Goal: Find specific page/section: Find specific page/section

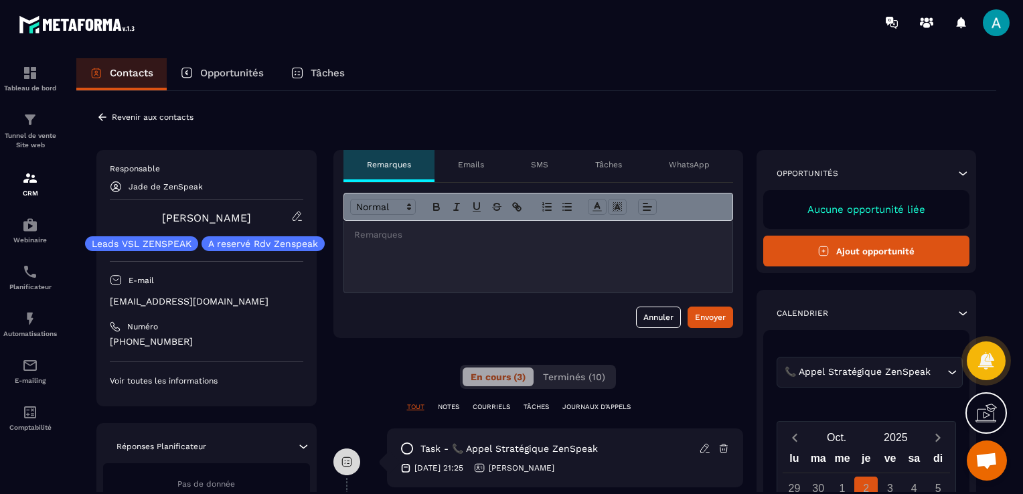
scroll to position [201, 0]
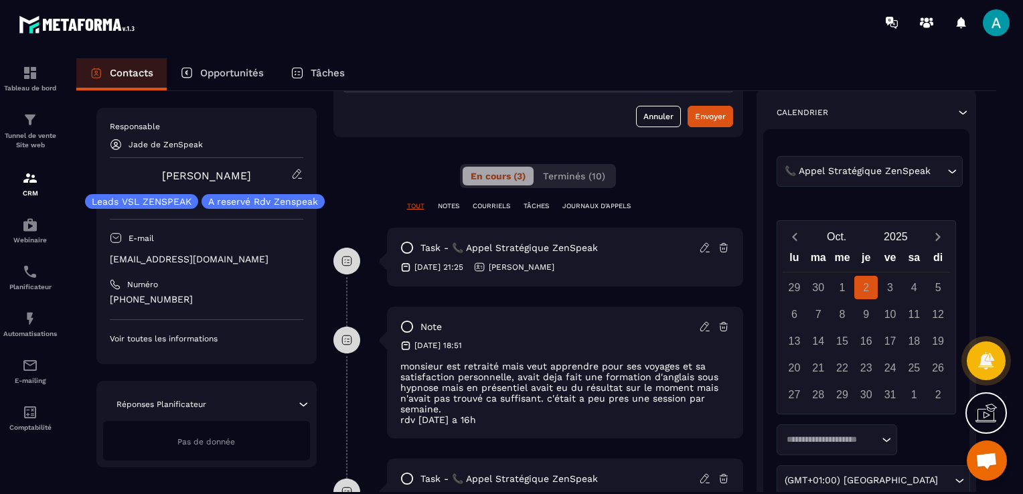
click at [574, 157] on div "**********" at bounding box center [539, 246] width 410 height 594
click at [568, 184] on button "Terminés (10)" at bounding box center [574, 176] width 78 height 19
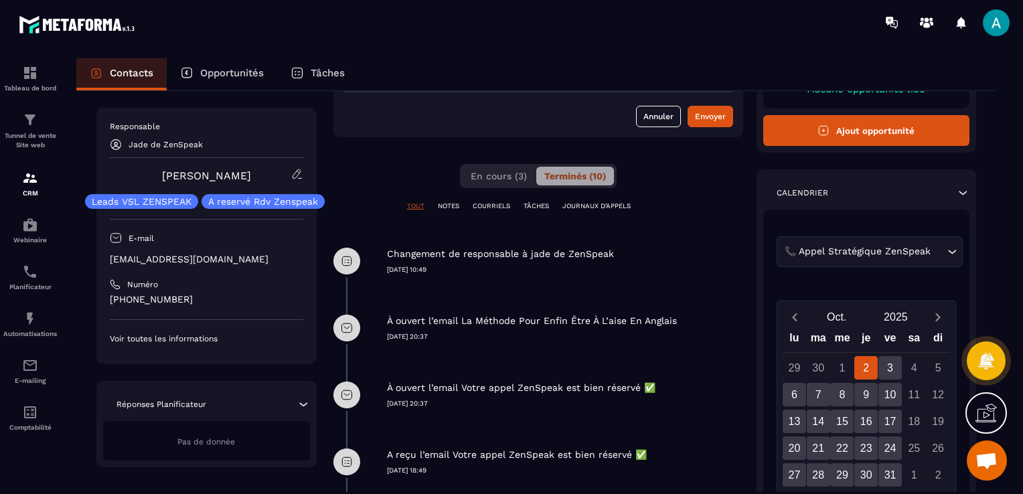
scroll to position [0, 0]
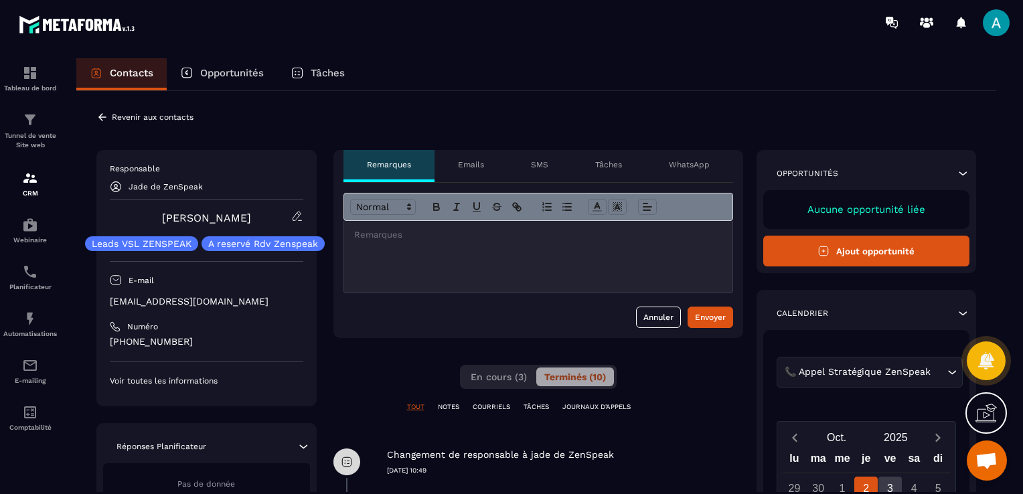
click at [101, 118] on icon at bounding box center [102, 117] width 12 height 12
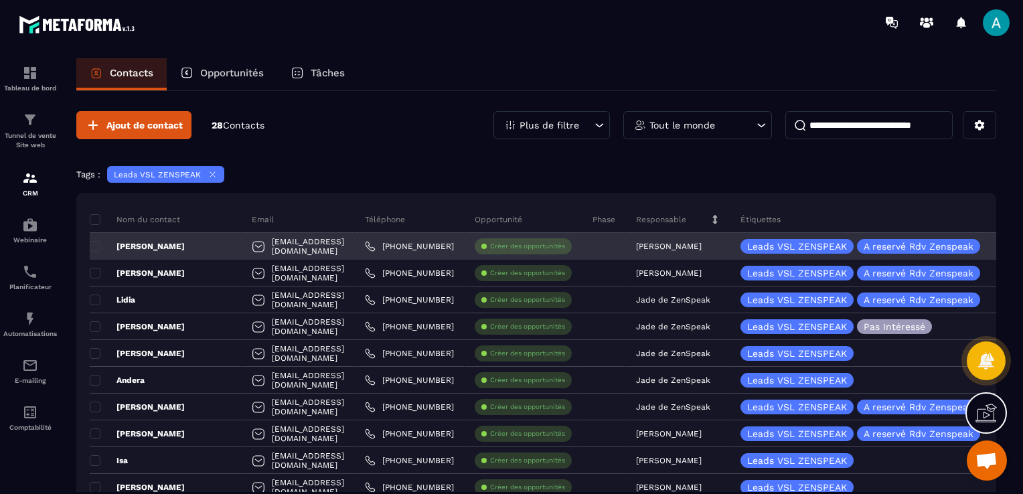
click at [280, 251] on div "[EMAIL_ADDRESS][DOMAIN_NAME]" at bounding box center [298, 246] width 113 height 27
click at [190, 238] on div "[PERSON_NAME]" at bounding box center [166, 246] width 152 height 27
